Goal: Task Accomplishment & Management: Complete application form

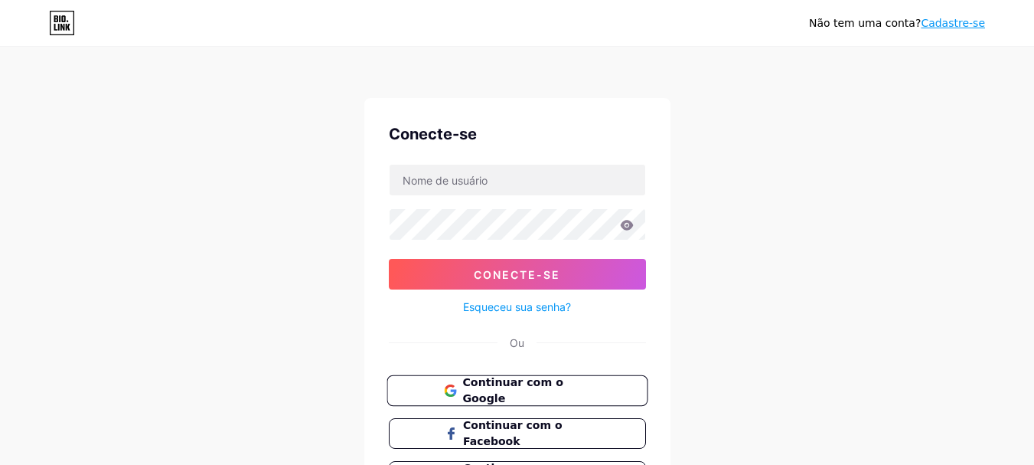
click at [592, 380] on button "Continuar com o Google" at bounding box center [516, 390] width 261 height 31
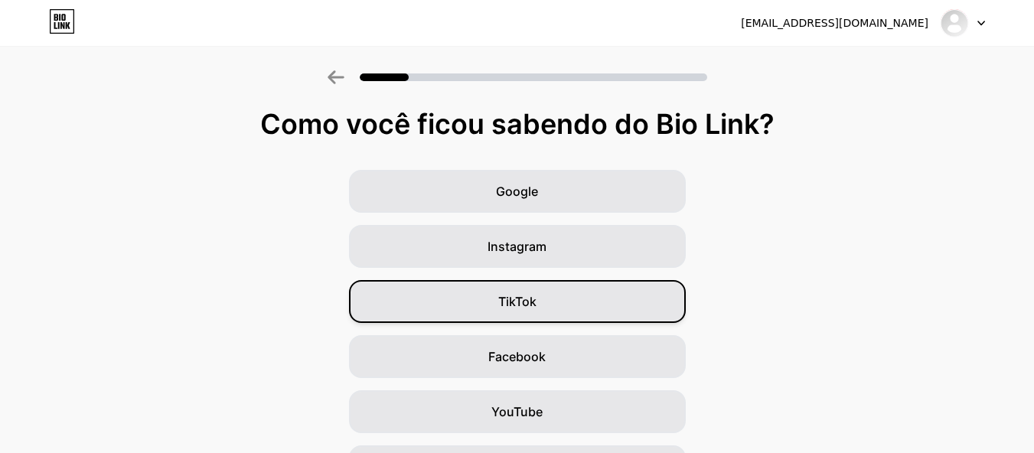
click at [543, 299] on div "TikTok" at bounding box center [517, 301] width 337 height 43
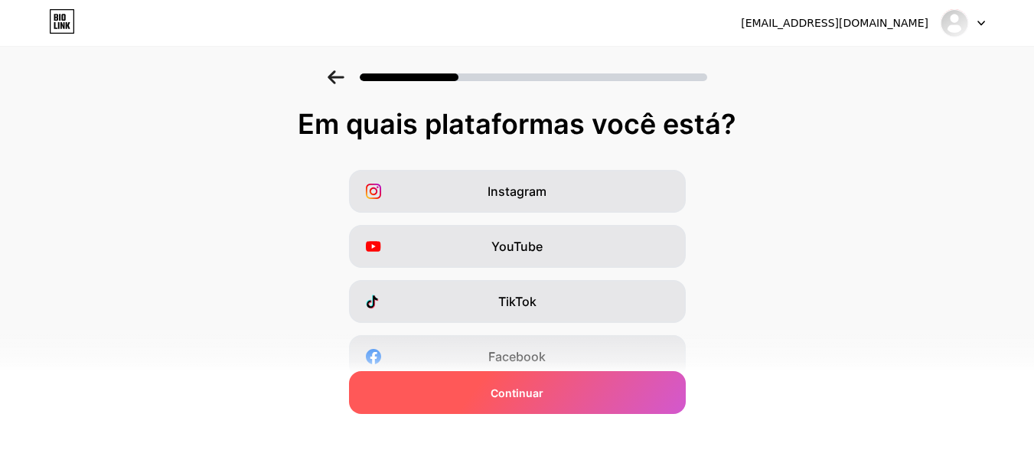
click at [463, 391] on div "Continuar" at bounding box center [517, 392] width 337 height 43
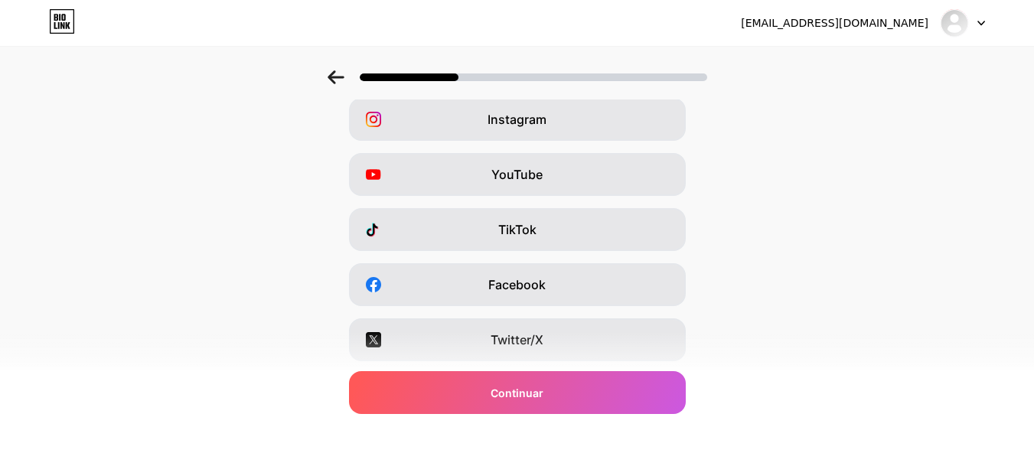
scroll to position [54, 0]
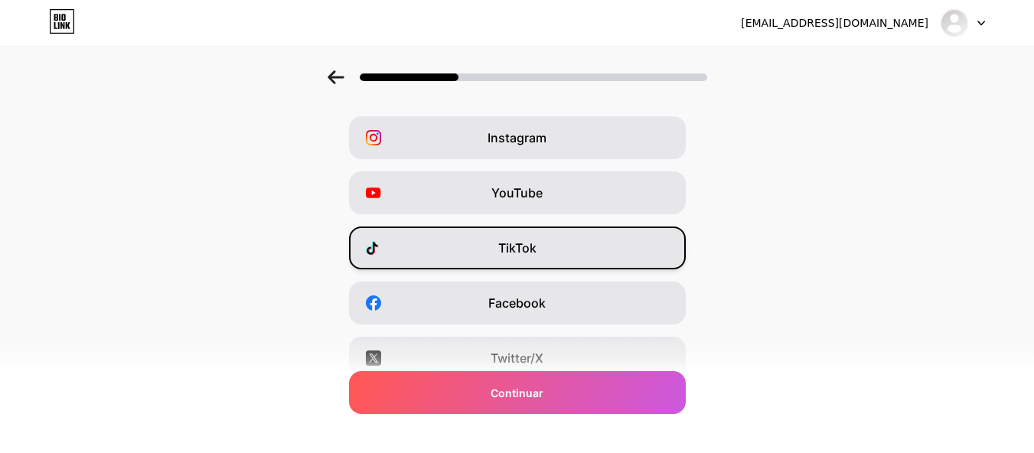
click at [552, 246] on div "TikTok" at bounding box center [517, 248] width 337 height 43
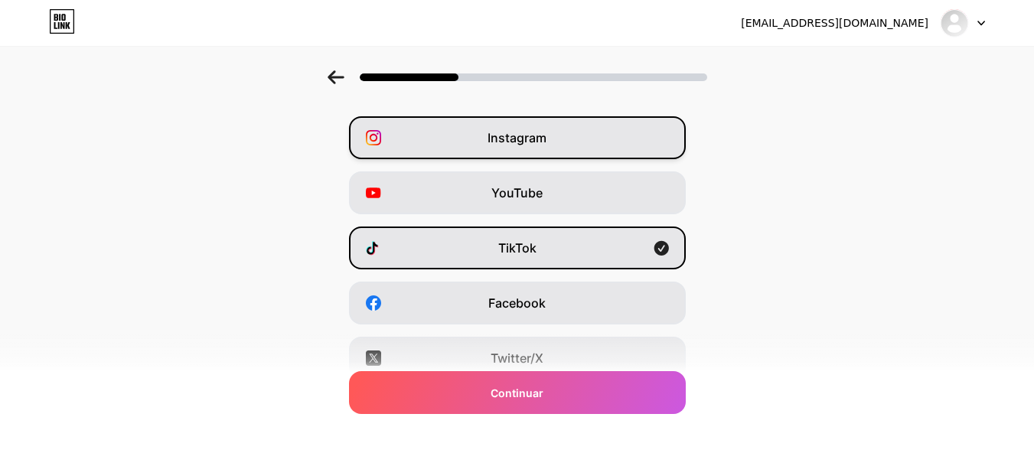
click at [595, 151] on div "Instagram" at bounding box center [517, 137] width 337 height 43
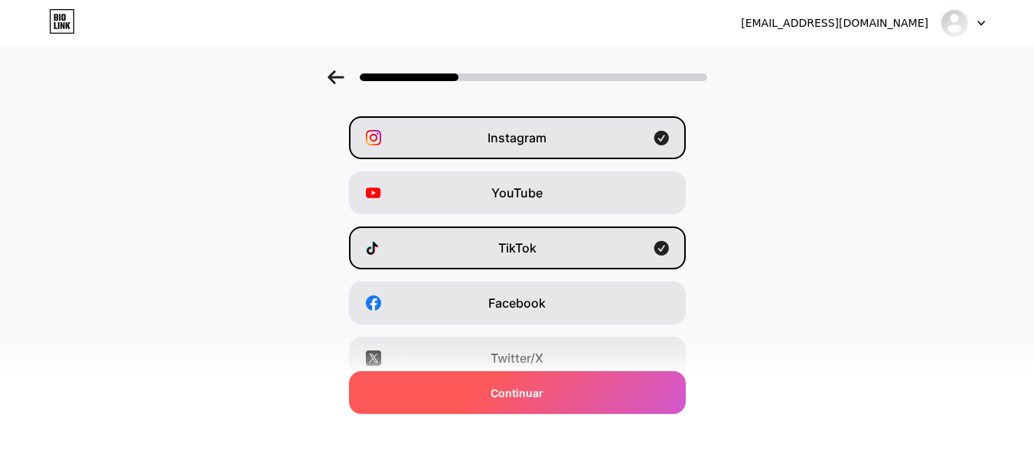
click at [612, 386] on div "Continuar" at bounding box center [517, 392] width 337 height 43
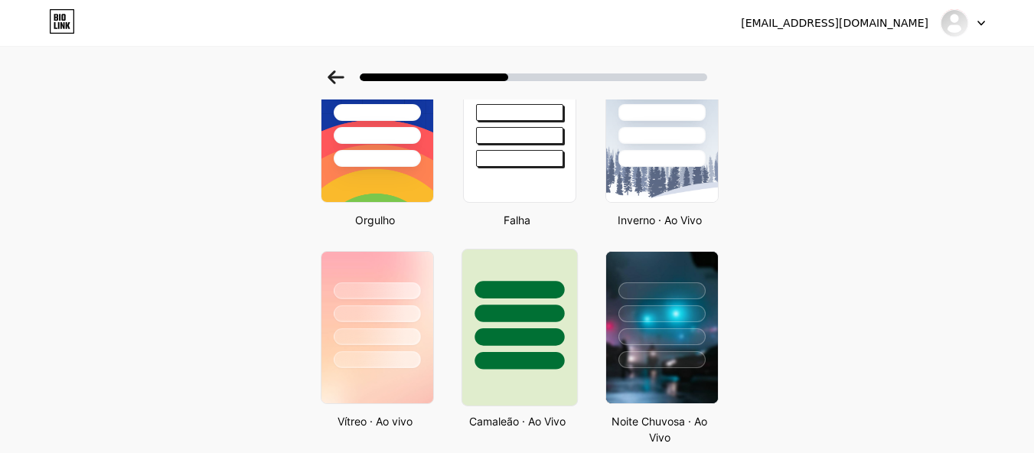
scroll to position [230, 0]
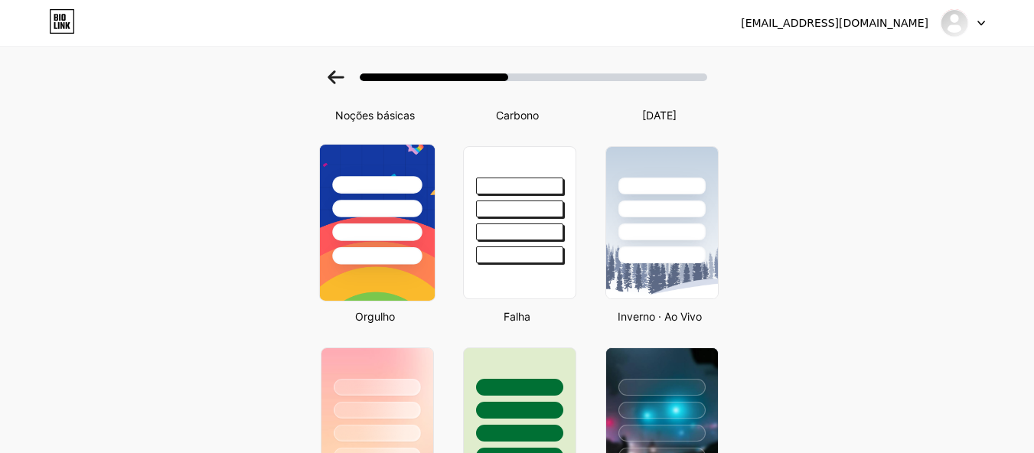
click at [396, 245] on div at bounding box center [376, 205] width 115 height 120
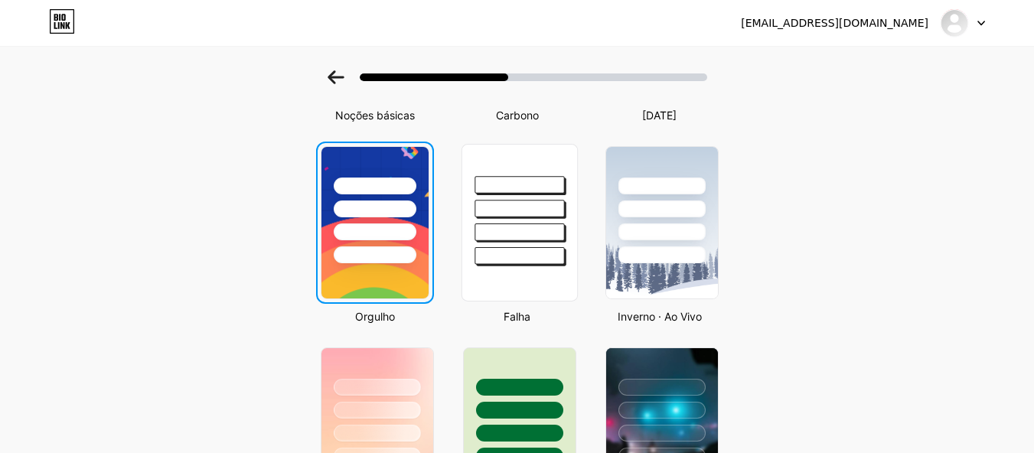
scroll to position [0, 0]
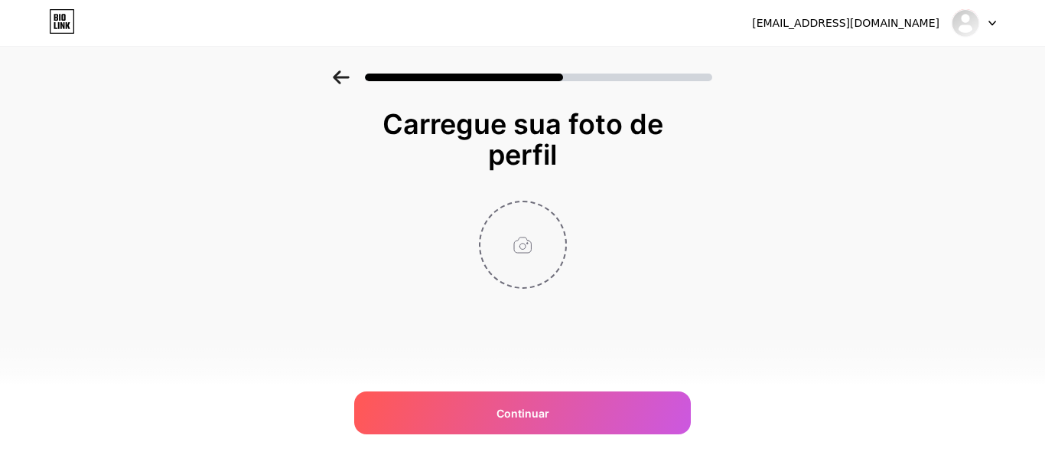
click at [512, 243] on input "file" at bounding box center [523, 244] width 85 height 85
click at [543, 247] on input "file" at bounding box center [523, 244] width 85 height 85
click at [539, 245] on input "file" at bounding box center [523, 244] width 85 height 85
type input "C:\fakepath\casa.jpg"
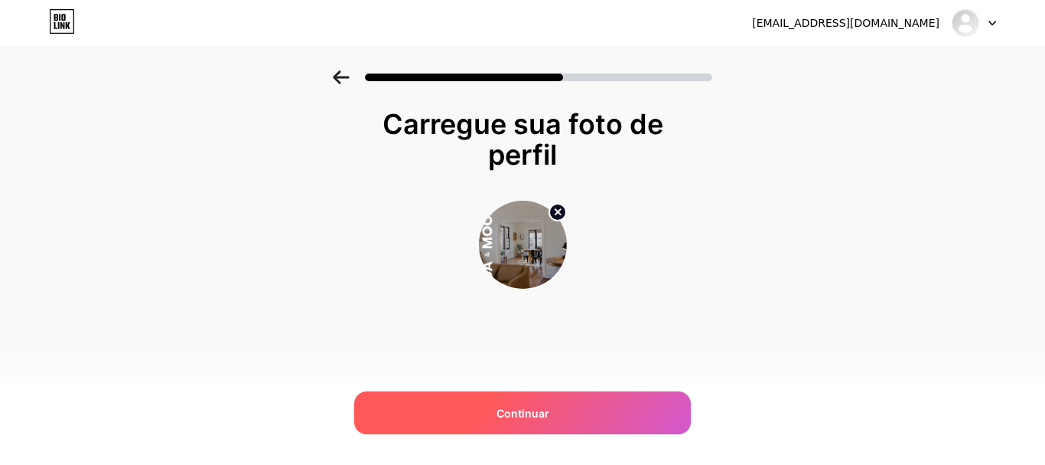
click at [547, 396] on div "Continuar" at bounding box center [522, 412] width 337 height 43
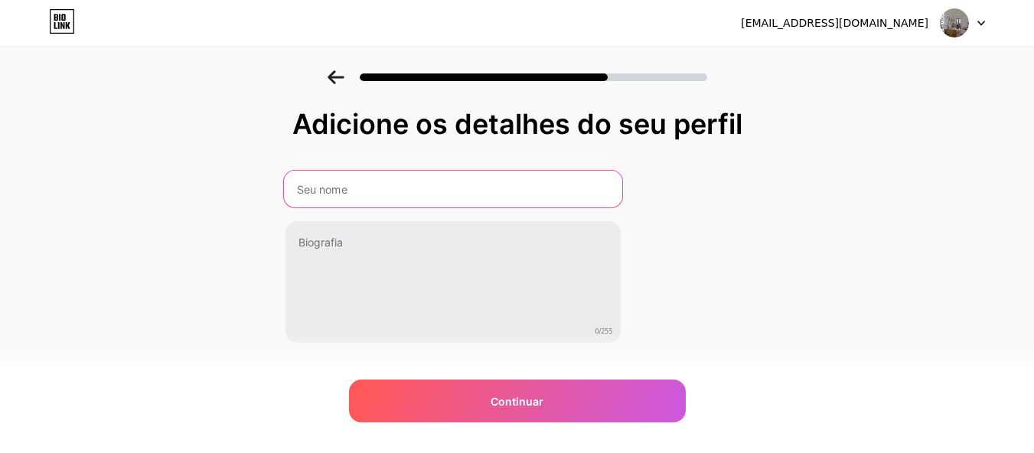
click at [456, 195] on input "text" at bounding box center [452, 189] width 338 height 37
type input "Casa & Mood"
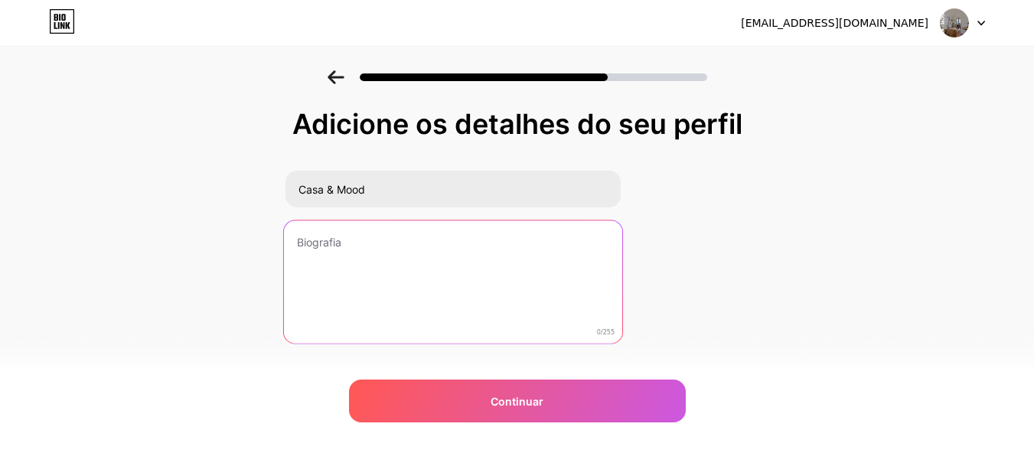
click at [382, 266] on textarea at bounding box center [452, 282] width 338 height 125
paste textarea "Decoração com estilo e aconchego ✨ Peças criativas para transformar sua casa em…"
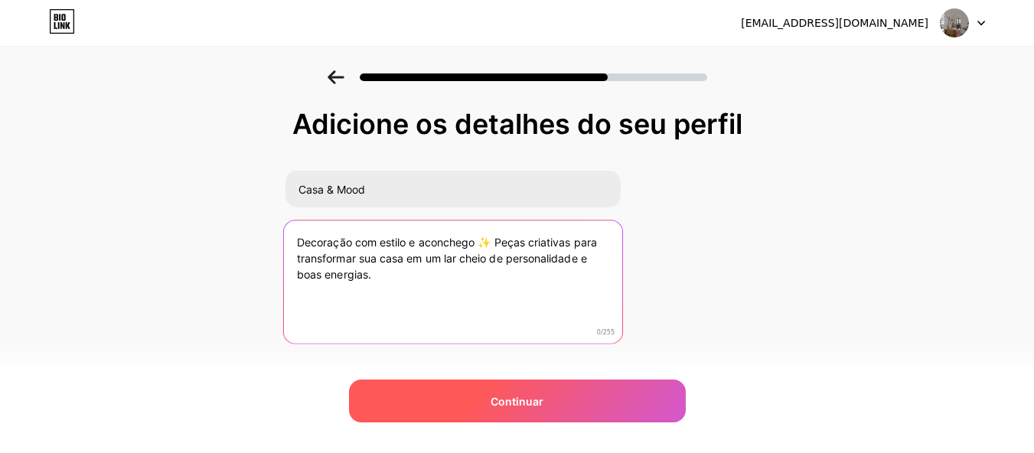
type textarea "Decoração com estilo e aconchego ✨ Peças criativas para transformar sua casa em…"
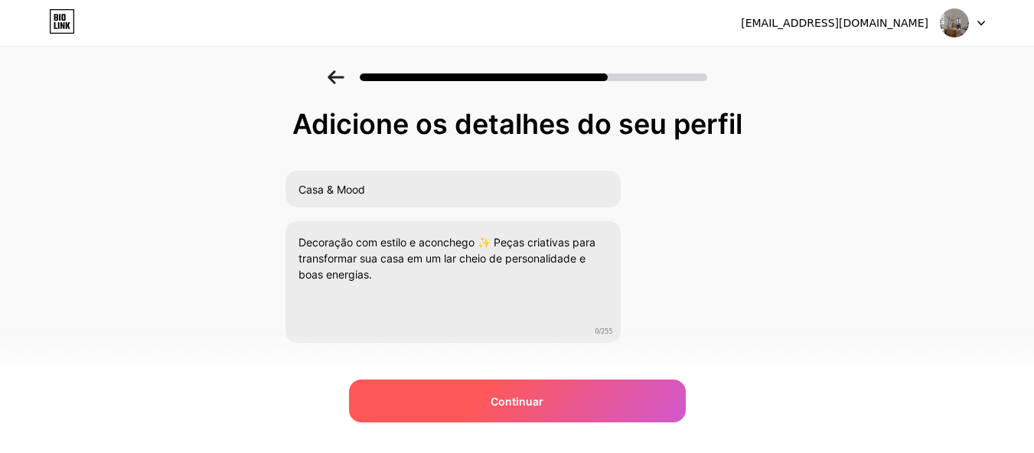
click at [631, 396] on div "Continuar" at bounding box center [517, 401] width 337 height 43
